Goal: Task Accomplishment & Management: Manage account settings

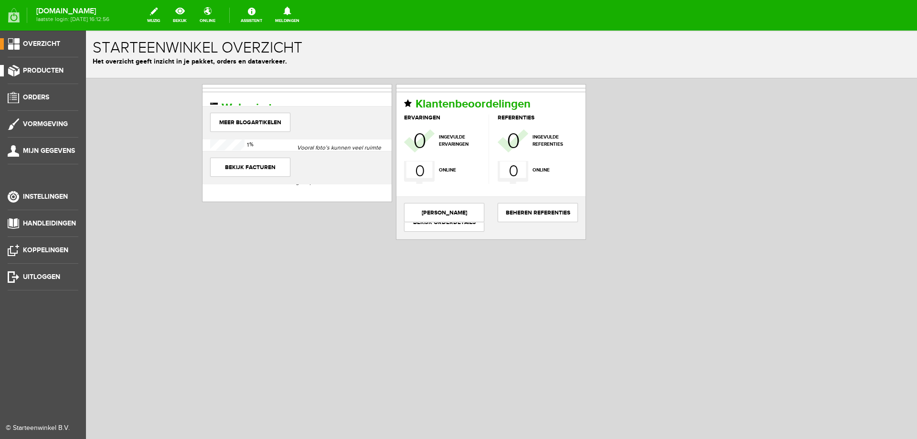
click at [48, 73] on span "Producten" at bounding box center [43, 70] width 41 height 8
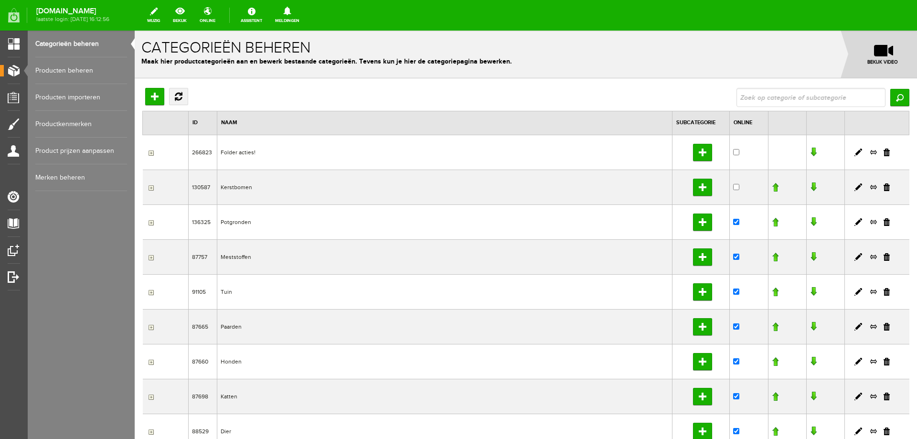
click at [785, 102] on input "text" at bounding box center [810, 97] width 149 height 19
type input "soja"
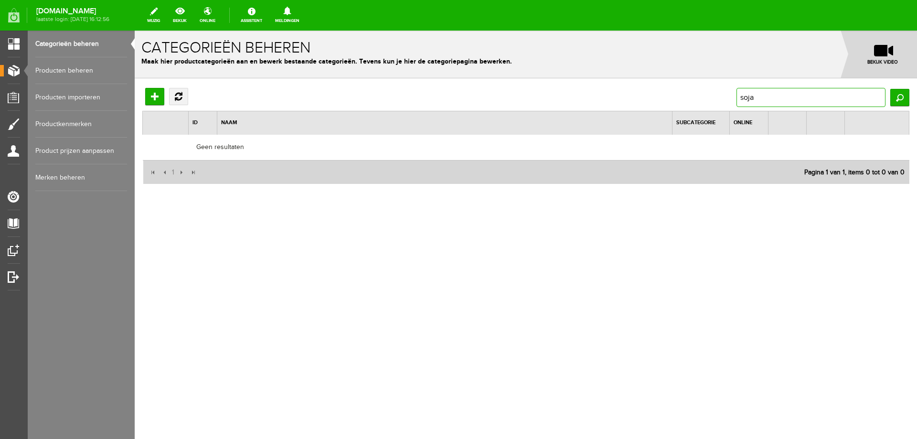
click at [789, 104] on input "soja" at bounding box center [810, 97] width 149 height 19
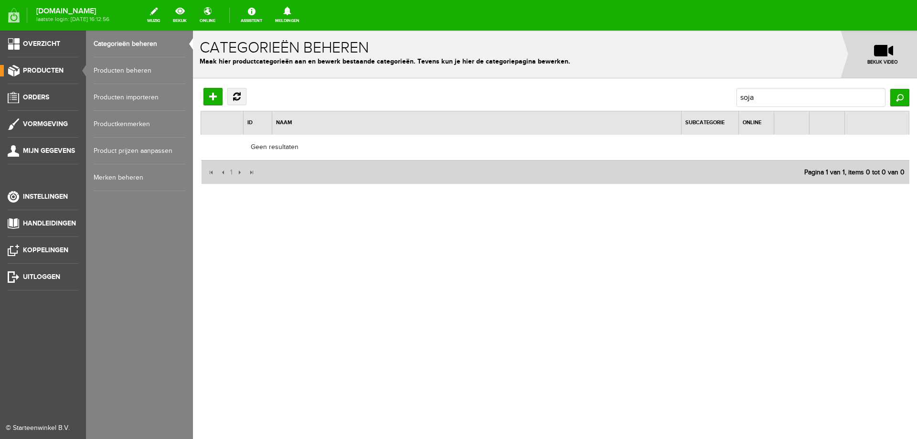
click at [145, 65] on link "Producten beheren" at bounding box center [140, 70] width 92 height 27
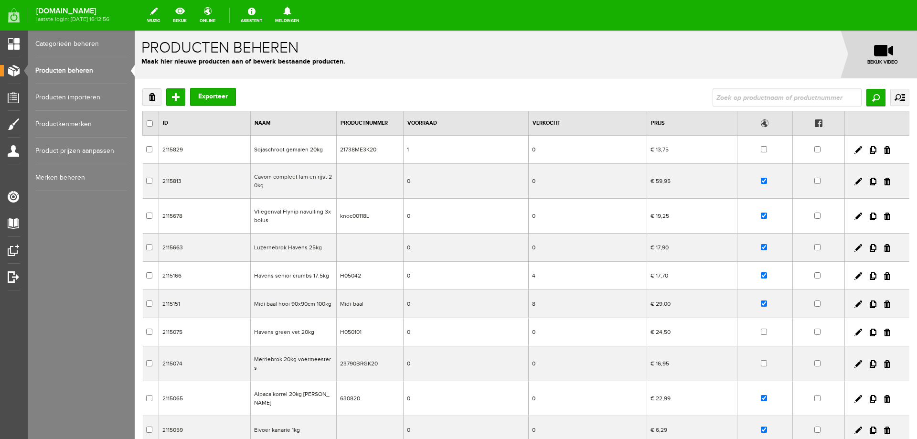
click at [728, 85] on div "Verwijderen Toevoegen Exporteer Zoeken uitgebreid zoeken Categorie Folder actie…" at bounding box center [526, 309] width 782 height 462
click at [811, 96] on input "text" at bounding box center [786, 97] width 149 height 19
type input "soja"
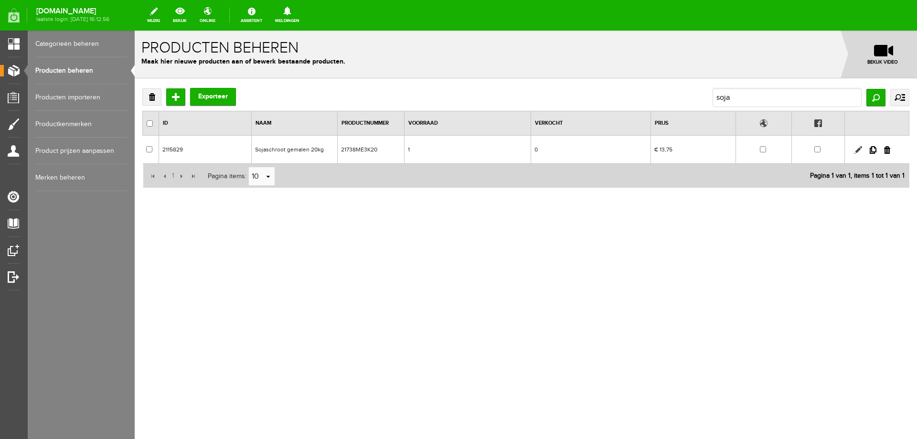
click at [857, 149] on link at bounding box center [858, 150] width 8 height 8
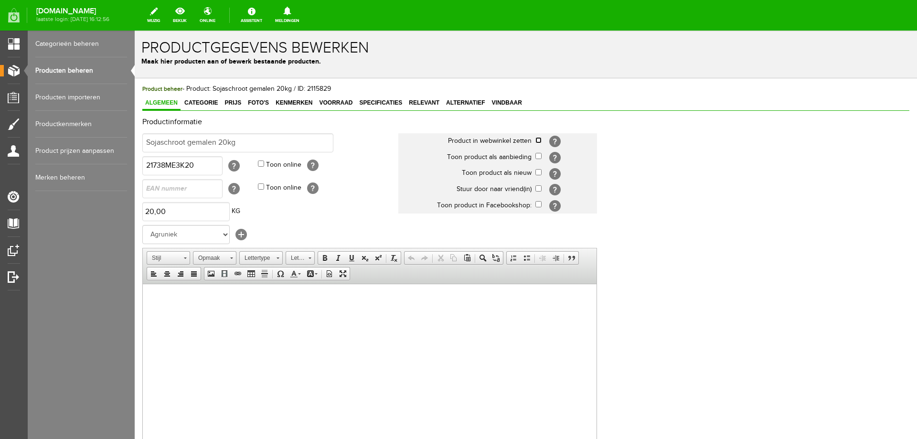
click at [536, 141] on input "checkbox" at bounding box center [538, 140] width 6 height 6
checkbox input "true"
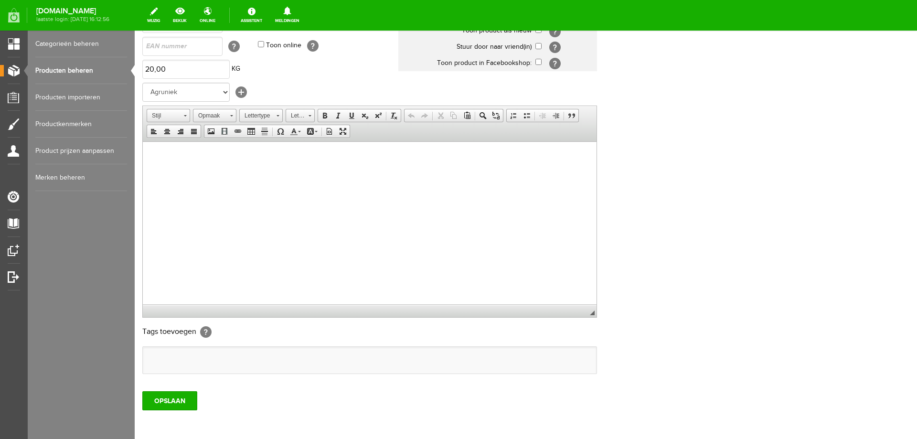
scroll to position [143, 0]
click at [173, 406] on input "OPSLAAN" at bounding box center [169, 399] width 55 height 19
